Goal: Information Seeking & Learning: Learn about a topic

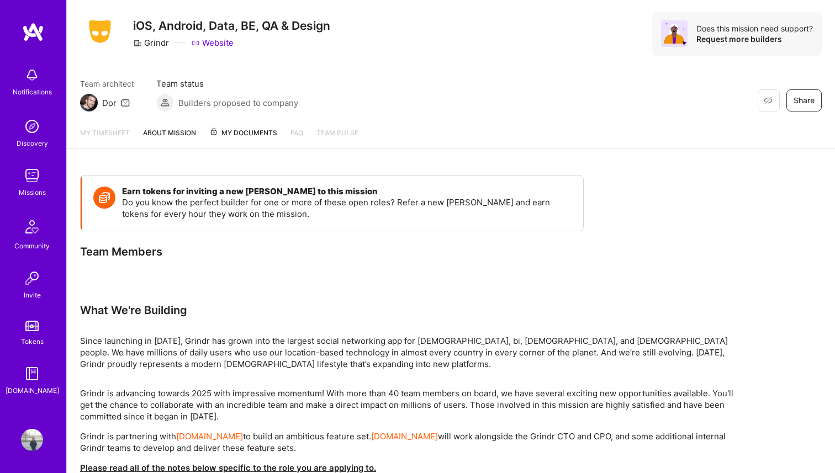
scroll to position [37, 0]
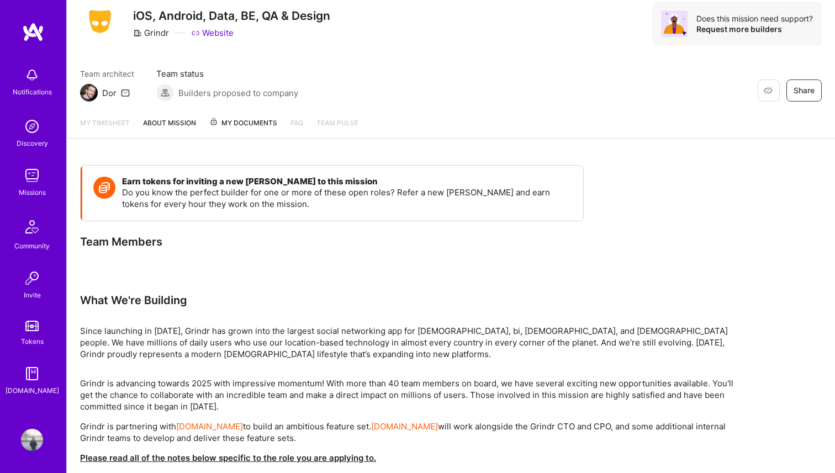
click at [34, 326] on img at bounding box center [31, 326] width 13 height 10
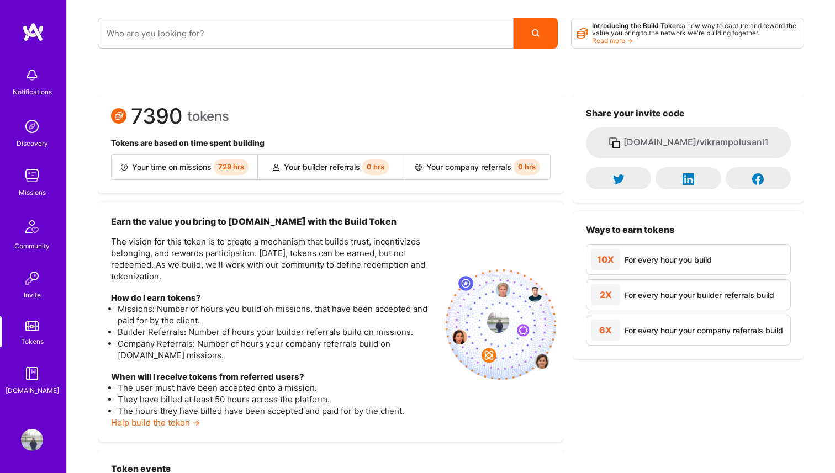
click at [42, 181] on img at bounding box center [32, 176] width 22 height 22
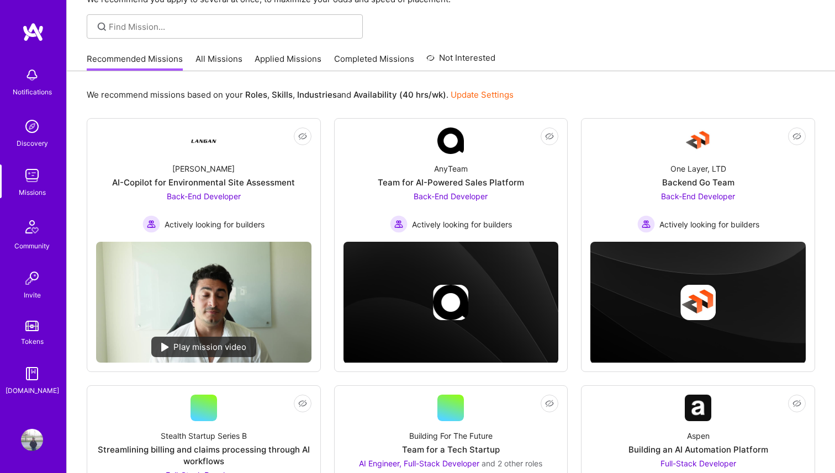
scroll to position [41, 0]
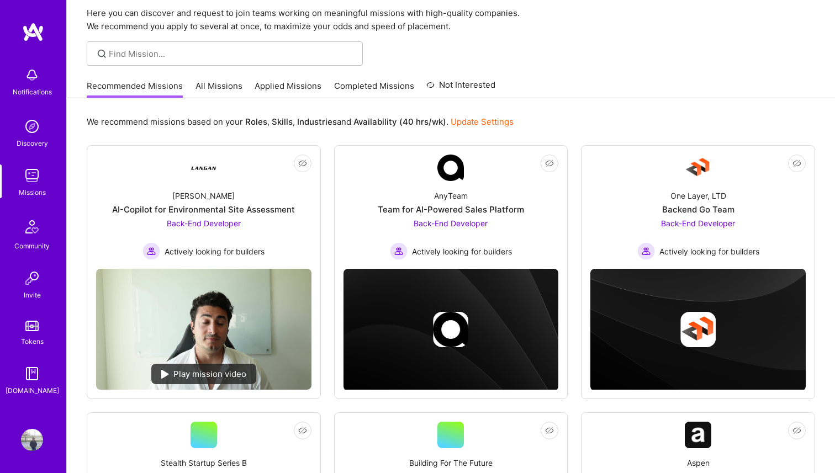
click at [216, 92] on link "All Missions" at bounding box center [218, 89] width 47 height 18
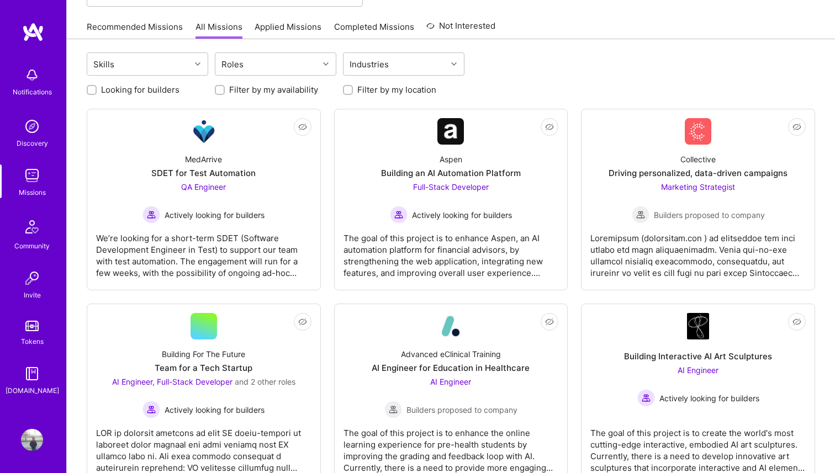
scroll to position [102, 0]
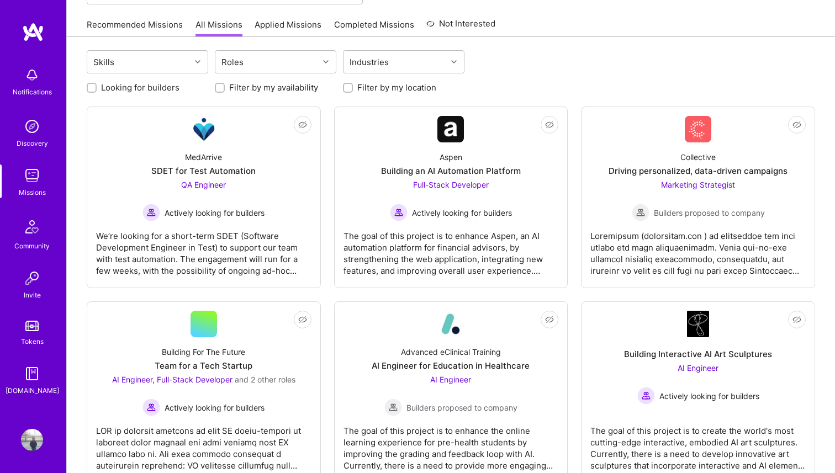
click at [33, 140] on div "Discovery" at bounding box center [32, 143] width 31 height 12
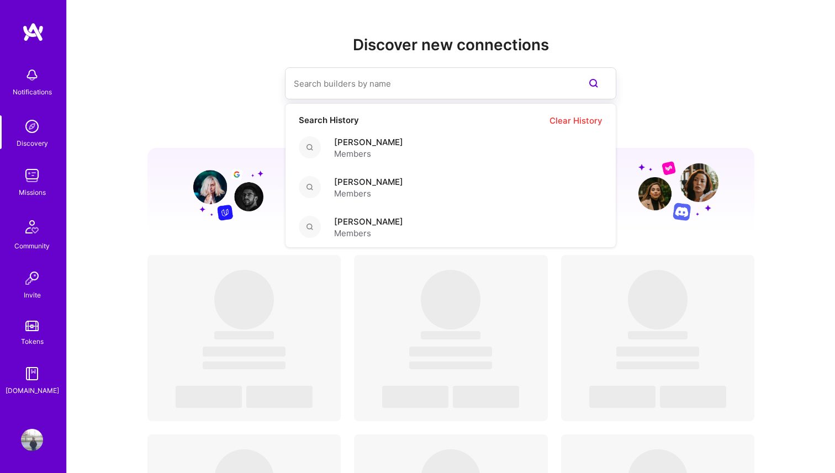
click at [371, 84] on input at bounding box center [428, 84] width 269 height 28
click at [397, 156] on span "Members" at bounding box center [368, 154] width 69 height 12
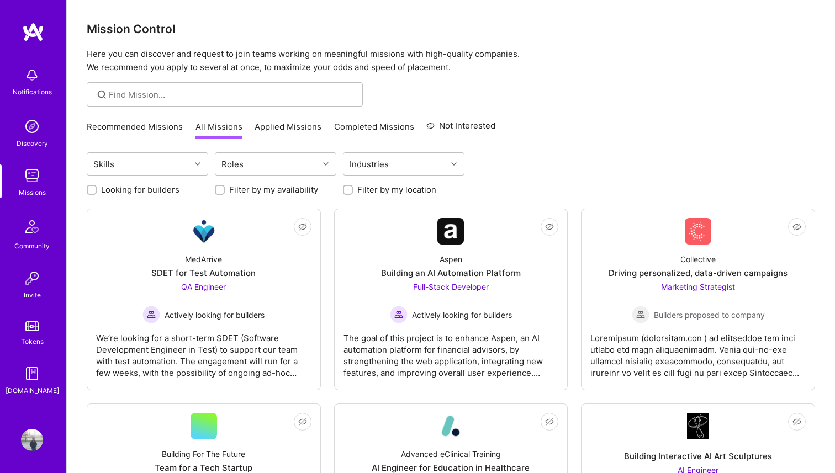
scroll to position [102, 0]
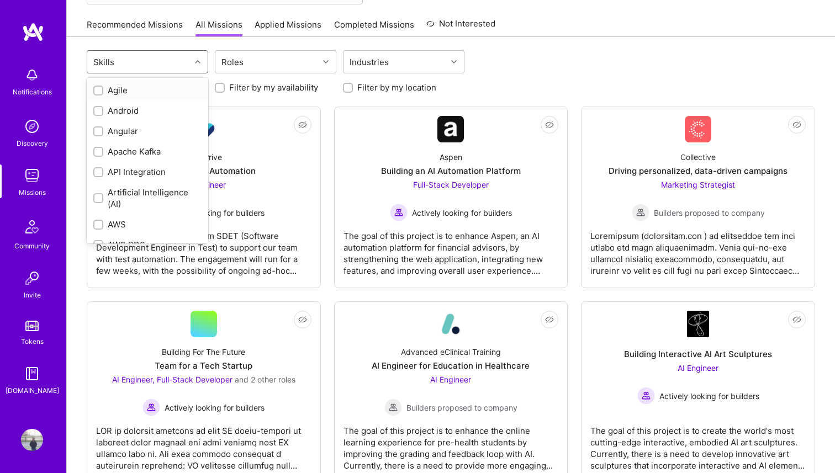
click at [188, 62] on div "Skills" at bounding box center [138, 62] width 103 height 22
click at [145, 114] on div "Android" at bounding box center [147, 111] width 108 height 12
checkbox input "true"
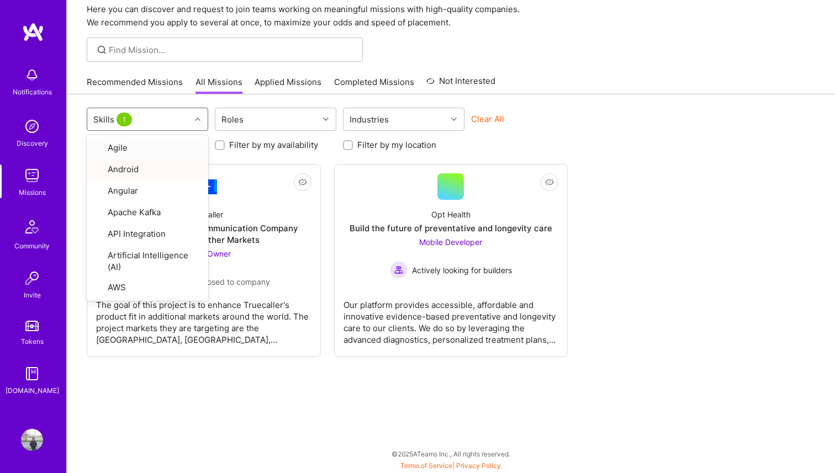
click at [336, 380] on div "option Android, selected. option Agile focused, 1 of 72. 72 results available. …" at bounding box center [451, 283] width 768 height 379
click at [174, 108] on div "Skills 1" at bounding box center [138, 119] width 103 height 22
click at [166, 163] on div "Android" at bounding box center [147, 168] width 108 height 12
checkbox input "false"
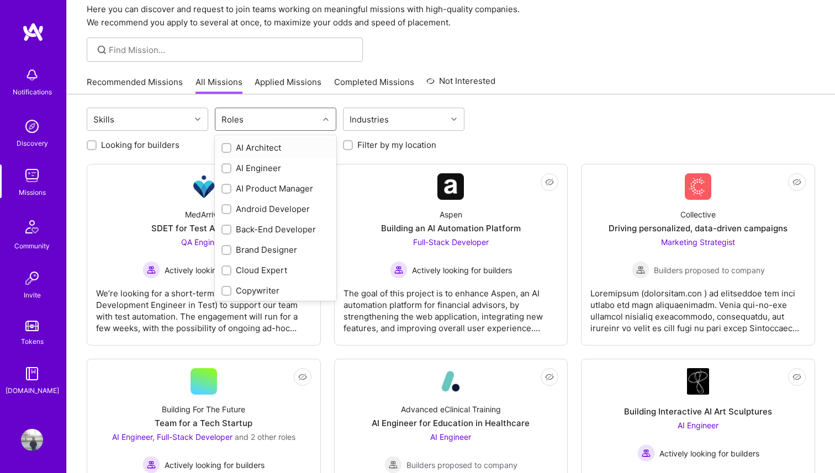
click at [269, 126] on div "Roles" at bounding box center [266, 119] width 103 height 22
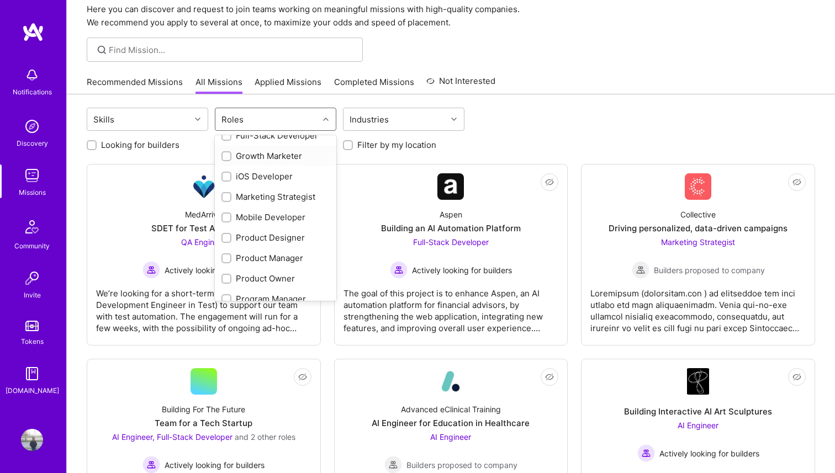
scroll to position [288, 0]
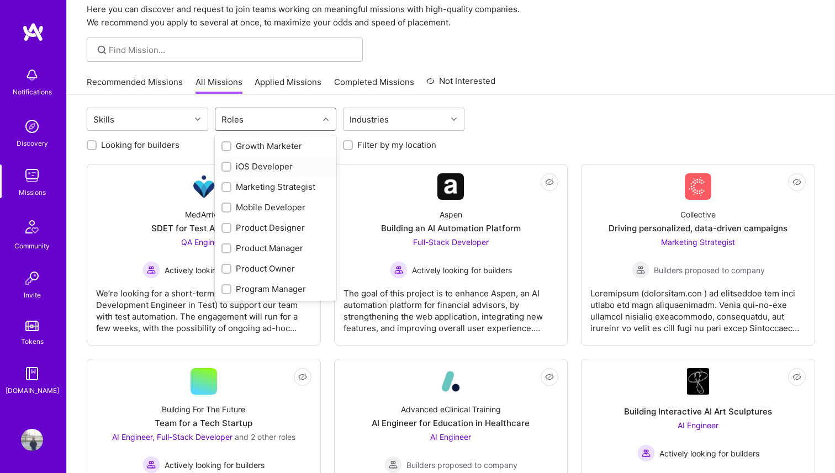
click at [271, 167] on div "iOS Developer" at bounding box center [275, 167] width 108 height 12
checkbox input "true"
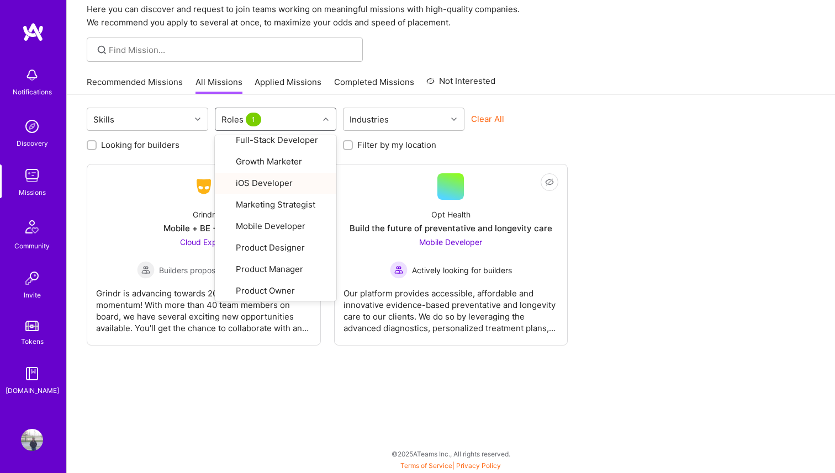
click at [267, 390] on div "Skills option iOS Developer, selected. option Project Manager focused, 23 of 29…" at bounding box center [451, 283] width 768 height 379
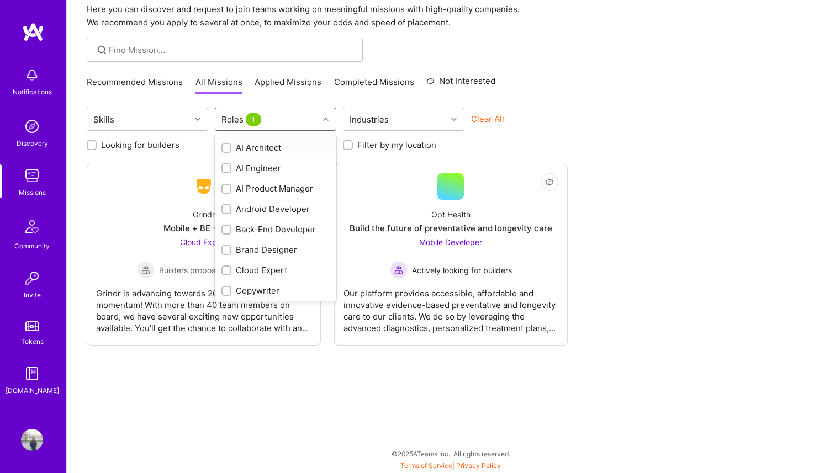
click at [285, 128] on div "Roles 1" at bounding box center [266, 119] width 103 height 22
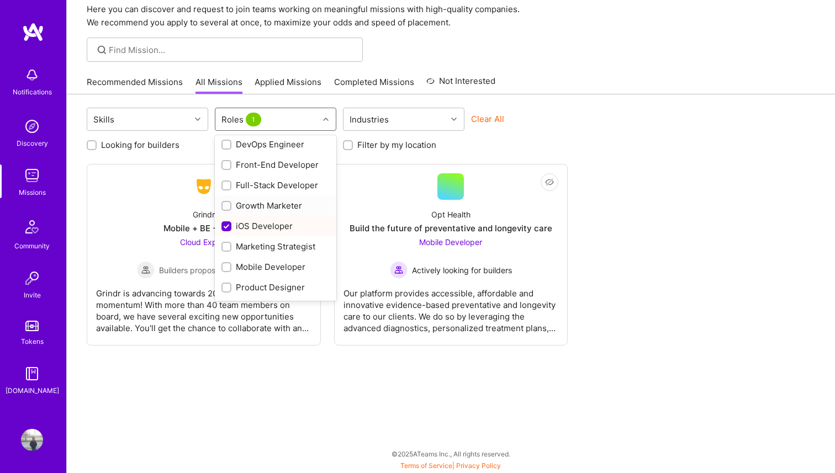
scroll to position [239, 0]
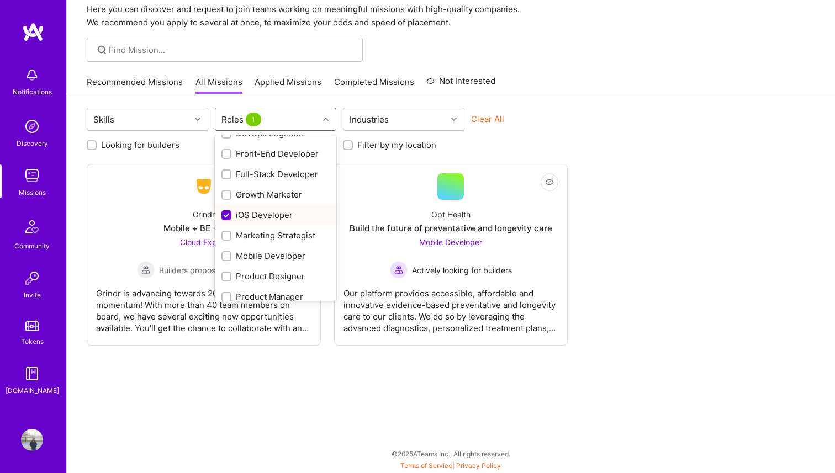
click at [273, 212] on div "iOS Developer" at bounding box center [275, 215] width 108 height 12
checkbox input "false"
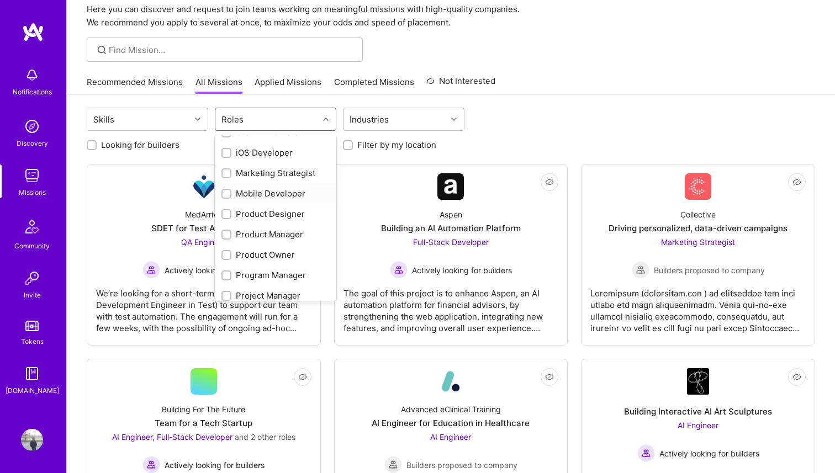
scroll to position [308, 0]
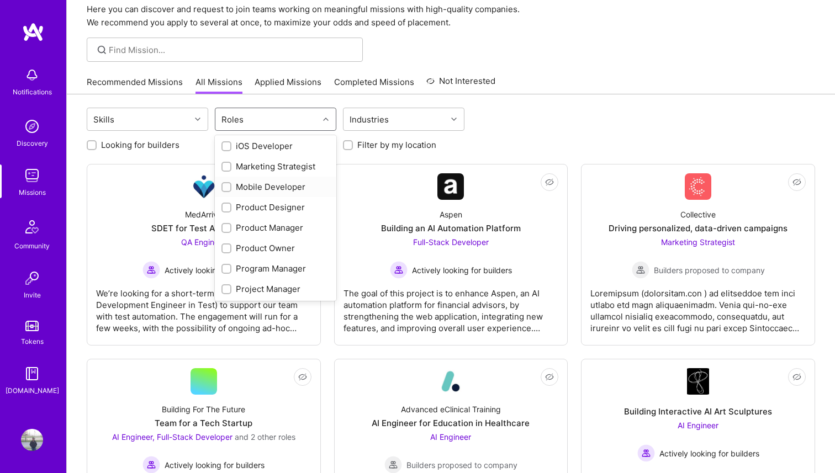
click at [284, 192] on div "Mobile Developer" at bounding box center [275, 187] width 108 height 12
checkbox input "true"
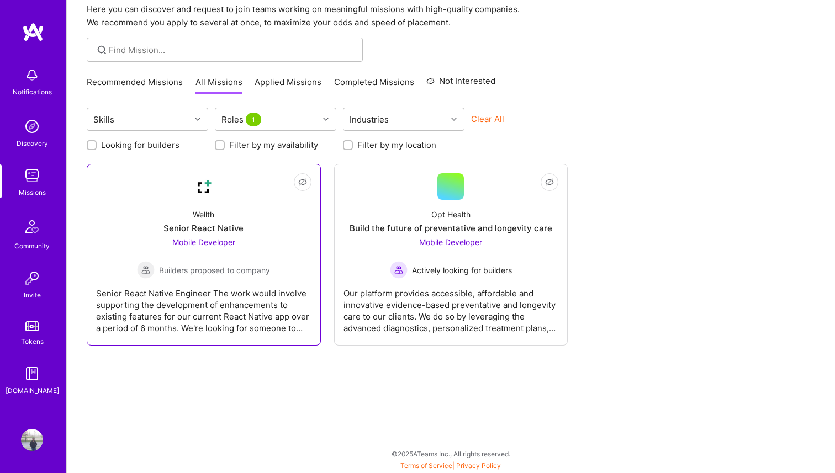
click at [130, 213] on div "Wellth Senior React Native Mobile Developer Builders proposed to company" at bounding box center [203, 239] width 215 height 79
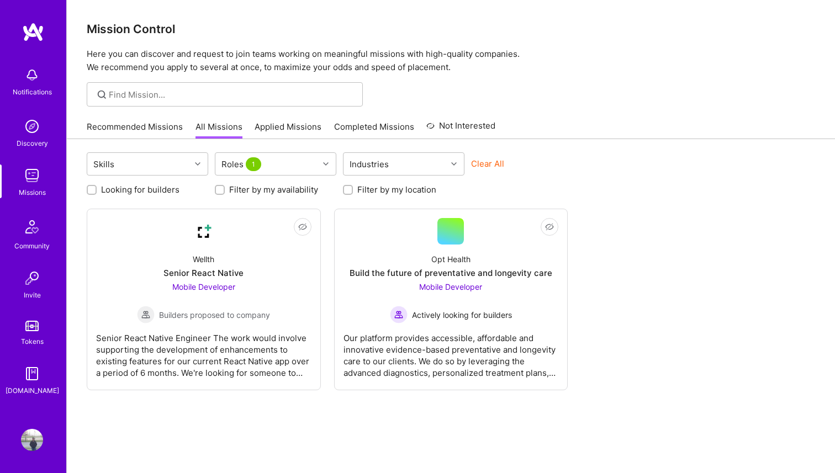
scroll to position [45, 0]
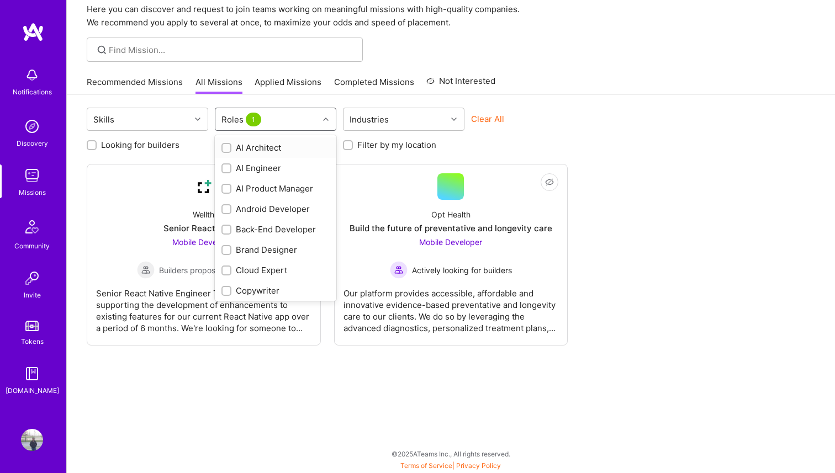
click at [262, 117] on div "Roles 1" at bounding box center [242, 120] width 47 height 16
click at [265, 188] on div "QA Engineer" at bounding box center [275, 187] width 108 height 12
checkbox input "true"
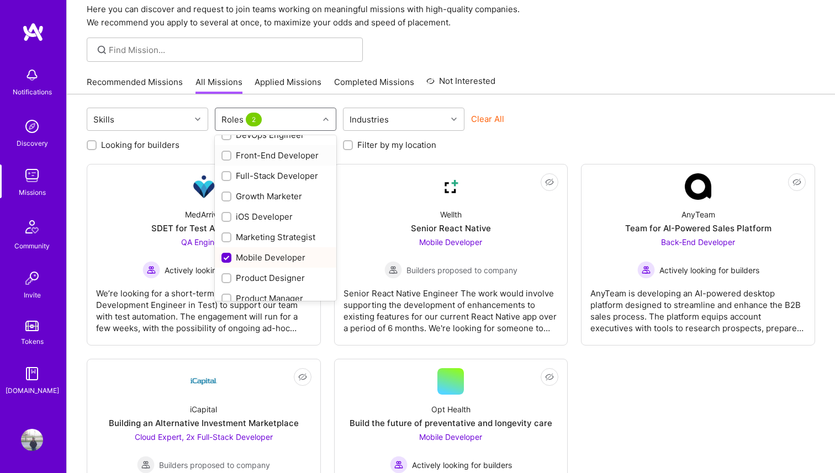
scroll to position [219, 0]
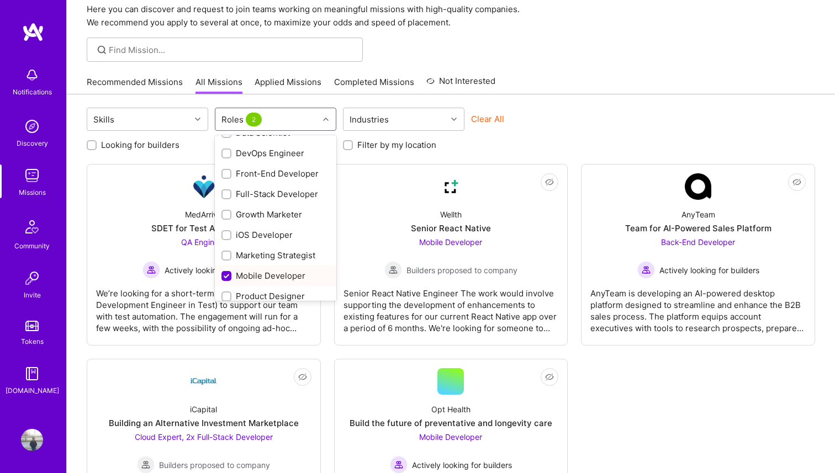
click at [264, 276] on div "Mobile Developer" at bounding box center [275, 276] width 108 height 12
checkbox input "false"
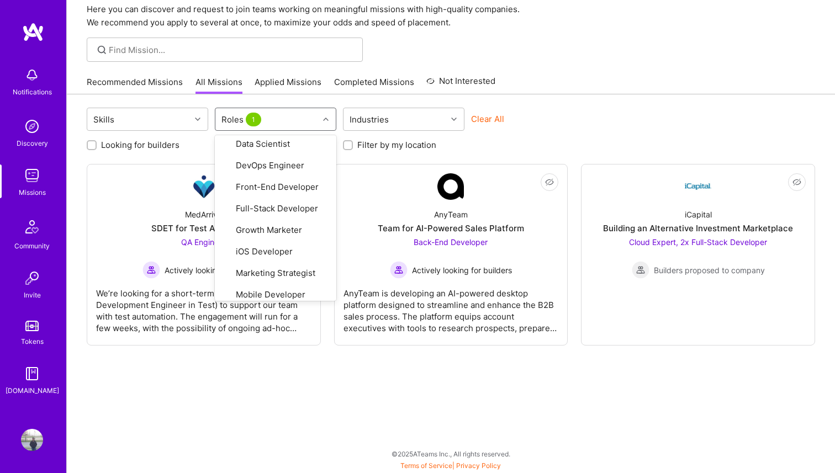
click at [442, 383] on div "Skills option Mobile Developer, deselected. option Product Designer focused, 19…" at bounding box center [451, 283] width 768 height 379
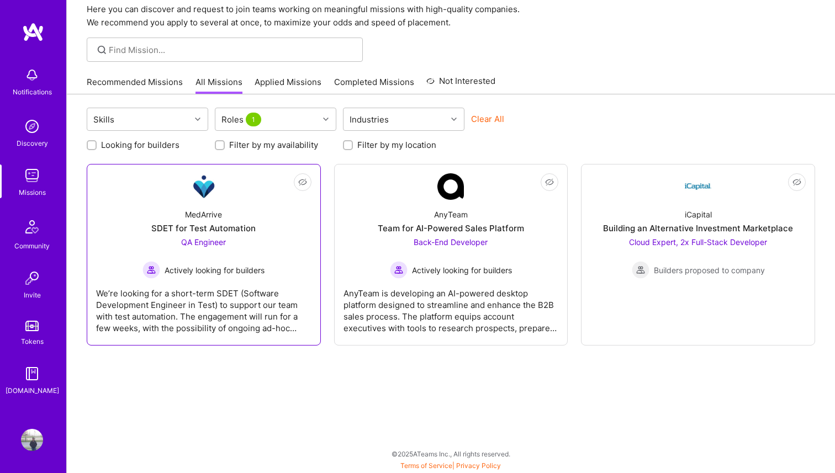
click at [245, 242] on div "QA Engineer Actively looking for builders" at bounding box center [203, 257] width 122 height 43
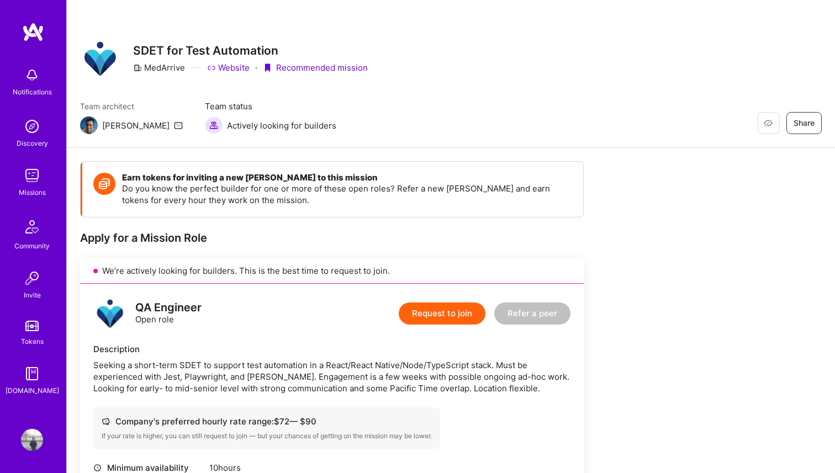
click at [40, 143] on div "Discovery" at bounding box center [32, 143] width 31 height 12
